Goal: Task Accomplishment & Management: Manage account settings

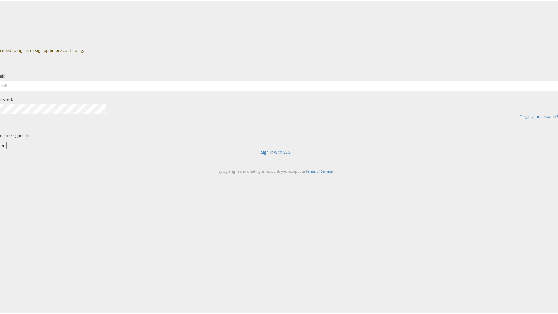
click at [257, 96] on div at bounding box center [276, 88] width 565 height 16
click at [257, 90] on input "email" at bounding box center [276, 85] width 565 height 10
type input "[EMAIL_ADDRESS][PERSON_NAME][DOMAIN_NAME]"
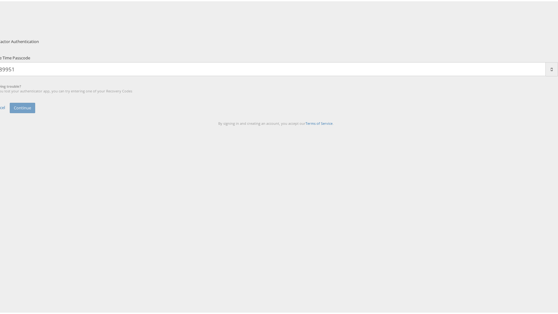
click at [309, 75] on input "89951" at bounding box center [270, 68] width 552 height 14
type input "899516"
click at [35, 112] on button "Continue" at bounding box center [22, 106] width 25 height 10
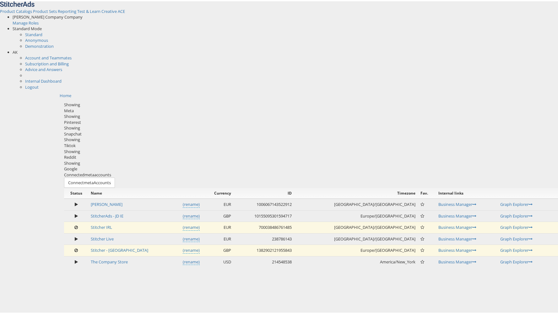
click at [270, 153] on div "Reddit" at bounding box center [311, 156] width 495 height 6
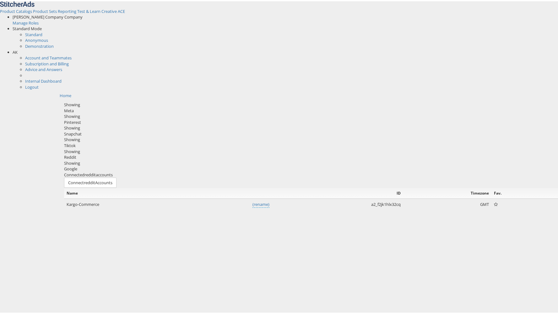
click at [396, 171] on div "Connected reddit accounts Connect reddit Accounts" at bounding box center [311, 179] width 495 height 16
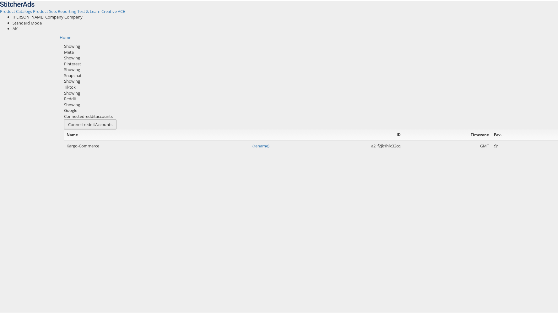
click at [117, 118] on button "Connect reddit Accounts" at bounding box center [90, 123] width 52 height 10
